Goal: Information Seeking & Learning: Learn about a topic

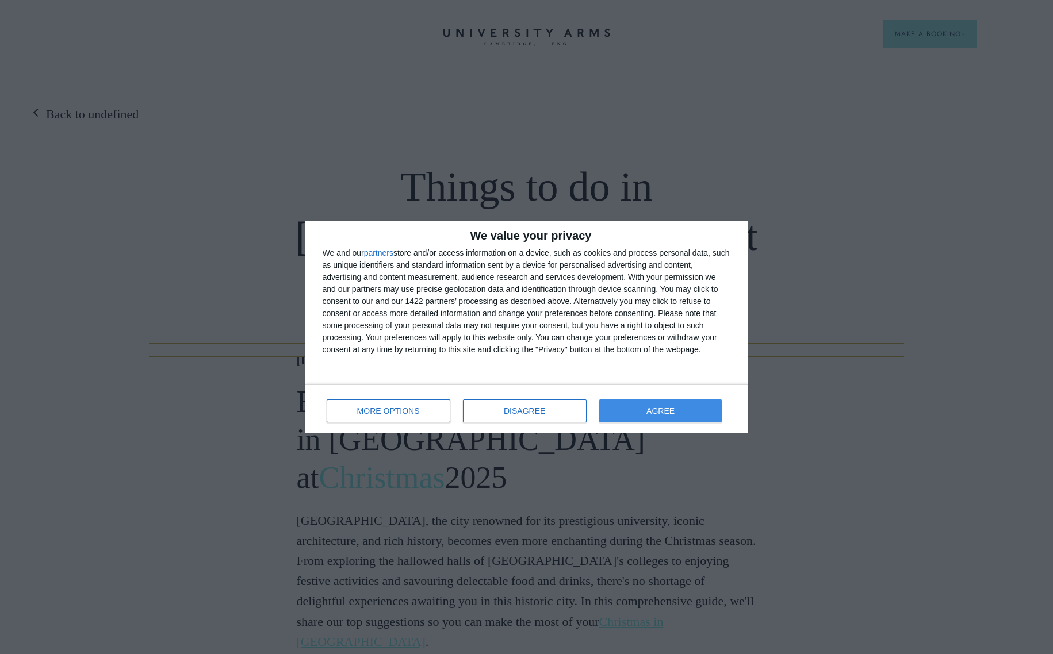
click at [658, 412] on span "AGREE" at bounding box center [660, 411] width 28 height 8
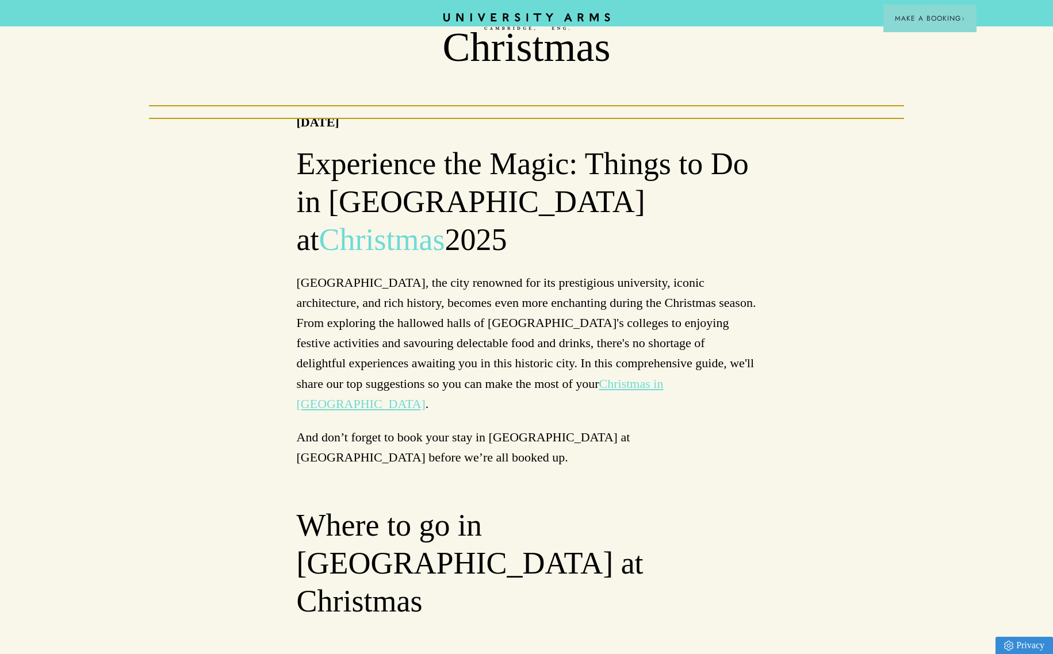
scroll to position [187, 0]
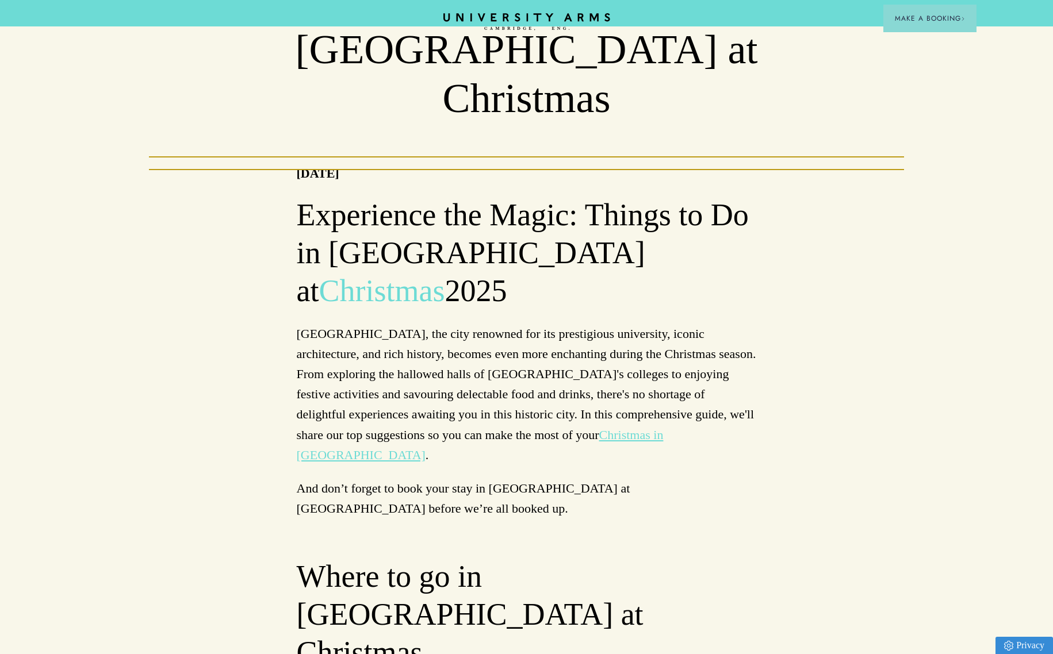
click at [515, 428] on link "Christmas in [GEOGRAPHIC_DATA]" at bounding box center [480, 445] width 367 height 35
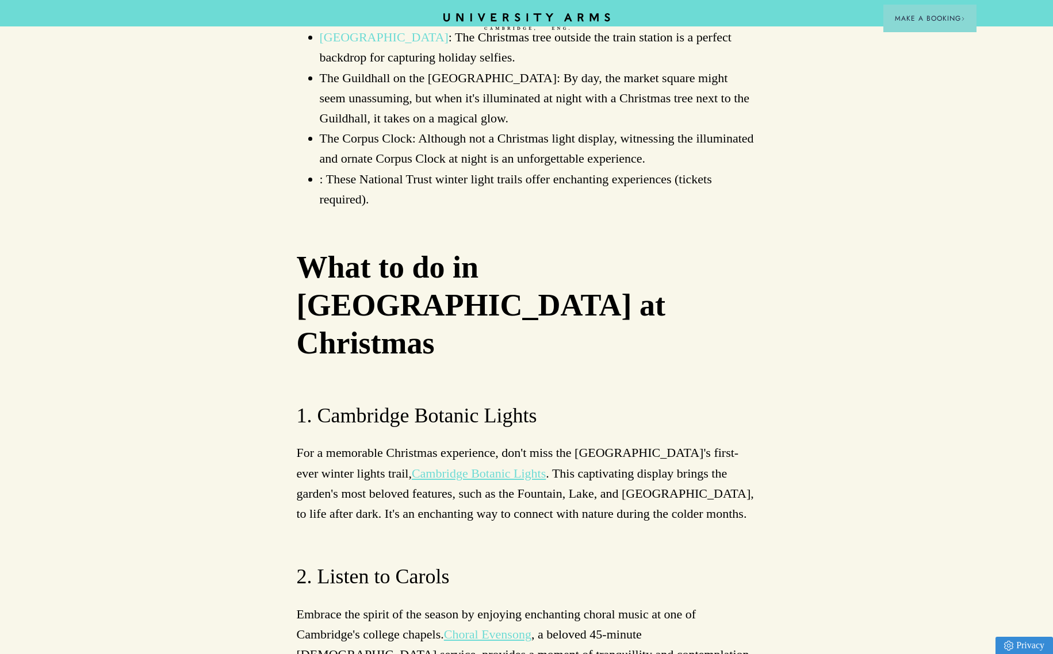
scroll to position [2382, 0]
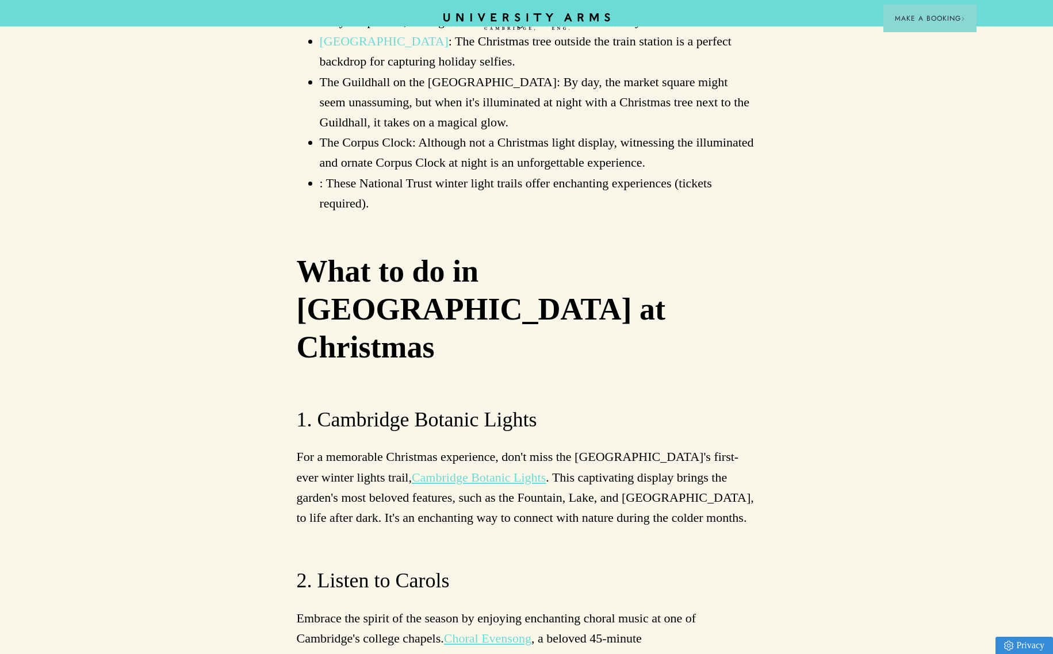
click at [546, 470] on link "Cambridge Botanic Lights" at bounding box center [479, 477] width 134 height 14
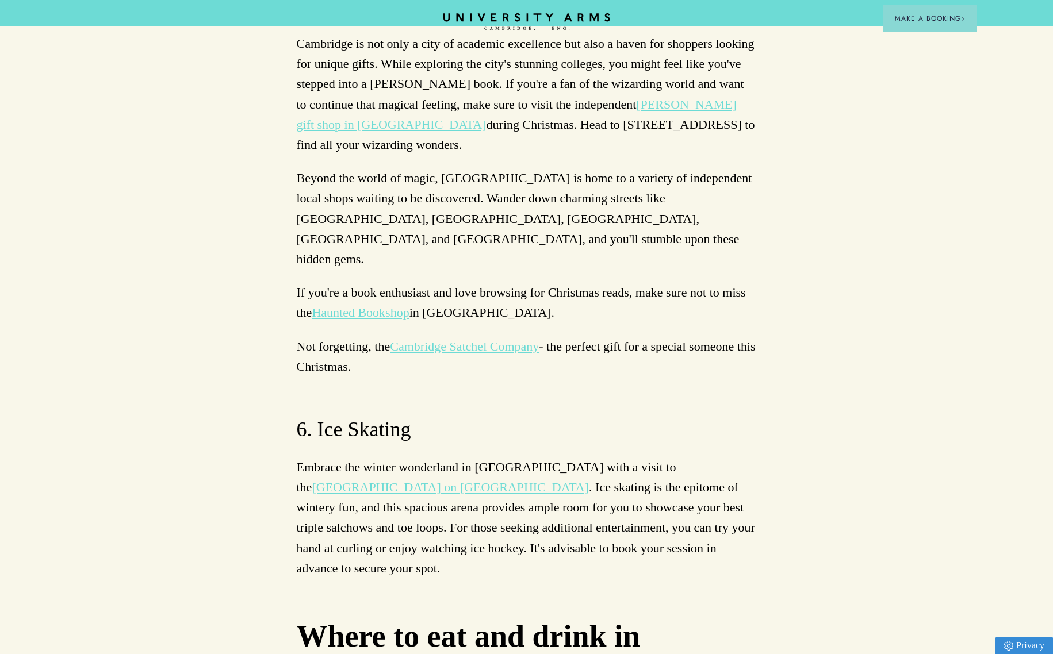
scroll to position [3879, 0]
click at [589, 479] on link "[GEOGRAPHIC_DATA] on [GEOGRAPHIC_DATA]" at bounding box center [450, 486] width 277 height 14
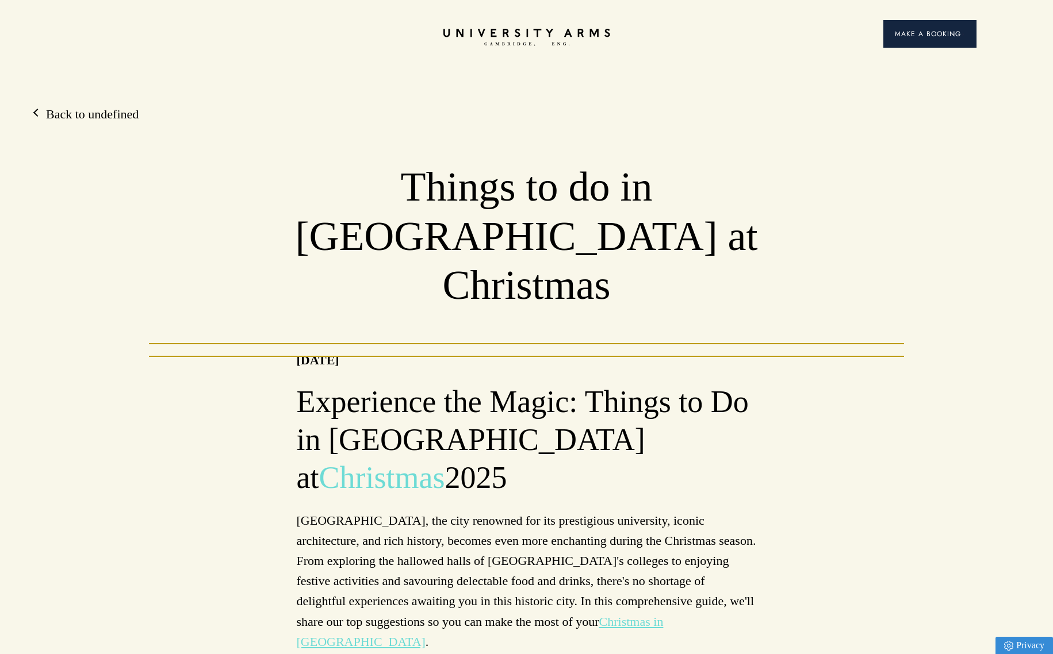
click at [918, 33] on span "Make a Booking" at bounding box center [930, 34] width 70 height 10
click at [507, 32] on icon at bounding box center [527, 33] width 162 height 8
